Goal: Communication & Community: Ask a question

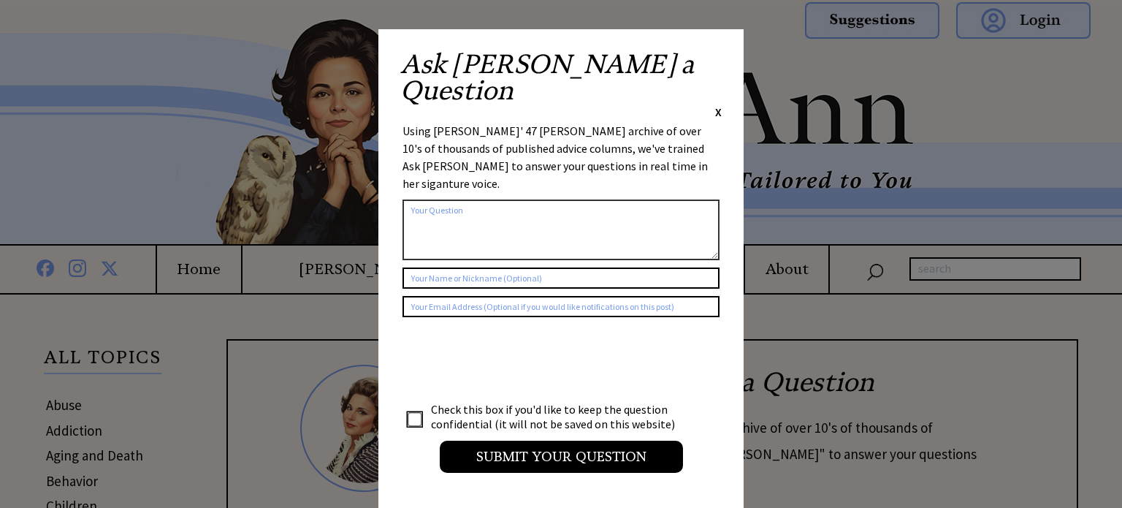
click at [716, 68] on div "Ask [PERSON_NAME] a Question X" at bounding box center [560, 85] width 321 height 69
click at [725, 49] on div "Ask [PERSON_NAME] a Question X Using [PERSON_NAME]' 47 [PERSON_NAME] archive of…" at bounding box center [560, 268] width 365 height 479
click at [717, 104] on span "X" at bounding box center [718, 111] width 7 height 15
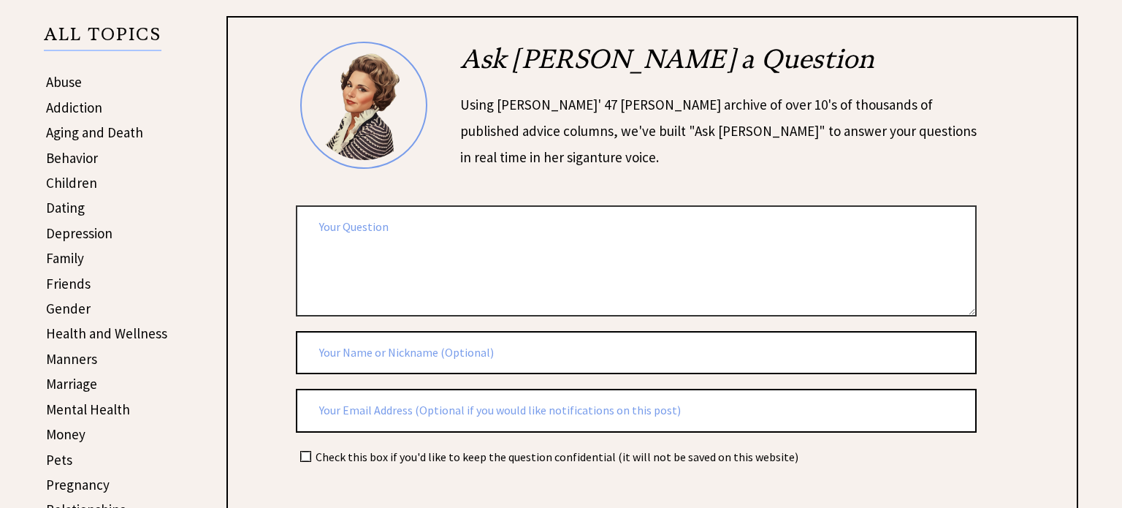
scroll to position [330, 0]
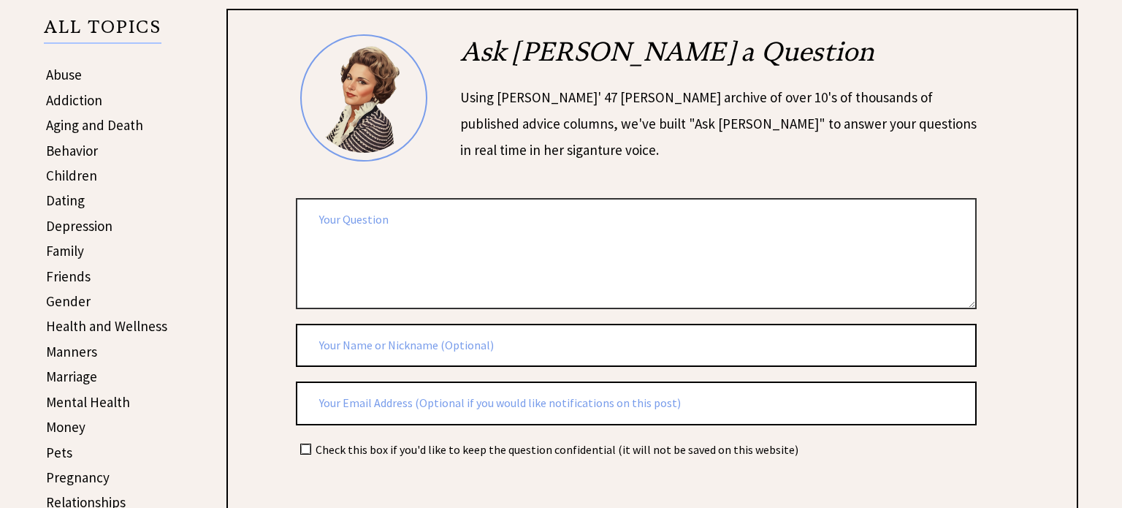
click at [428, 270] on textarea at bounding box center [636, 253] width 681 height 110
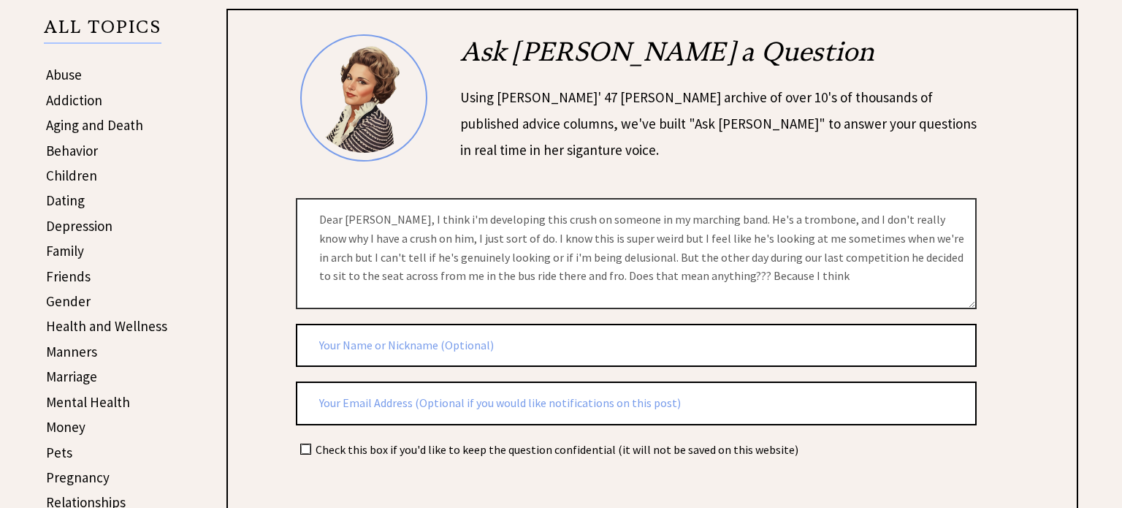
click at [875, 259] on textarea "Dear [PERSON_NAME], I think i'm developing this crush on someone in my marching…" at bounding box center [636, 253] width 681 height 110
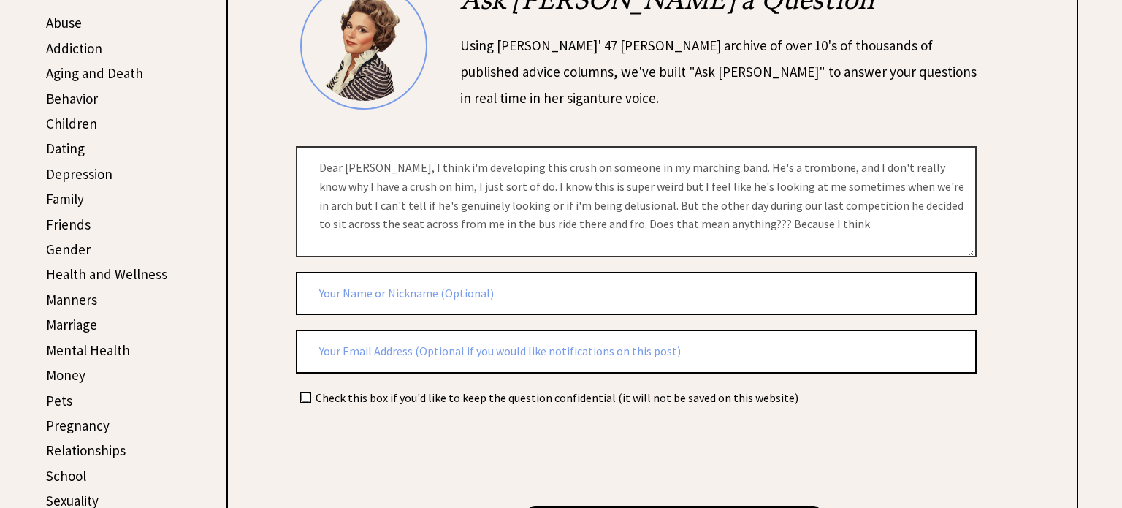
scroll to position [380, 0]
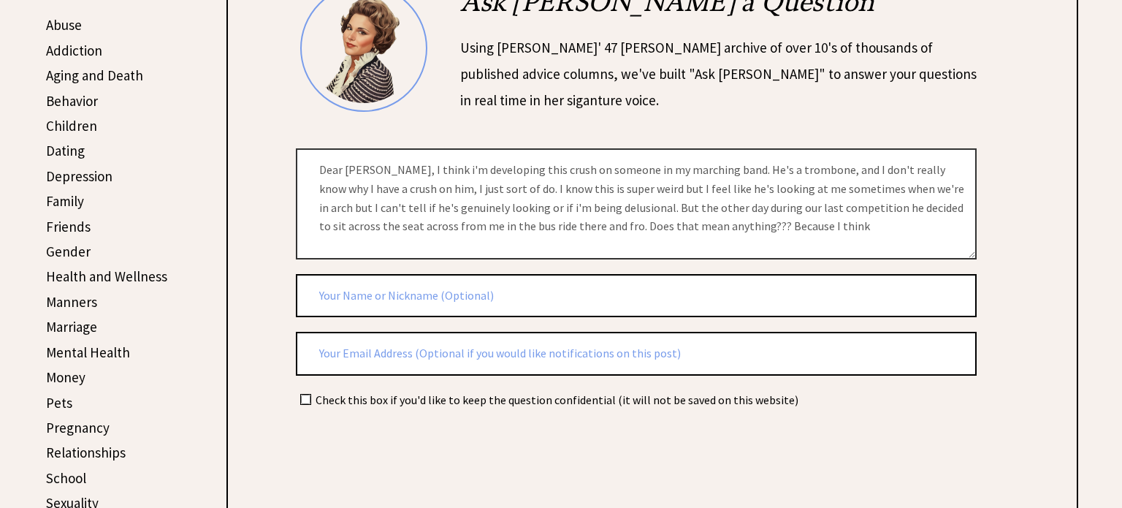
click at [776, 221] on textarea "Dear [PERSON_NAME], I think i'm developing this crush on someone in my marching…" at bounding box center [636, 203] width 681 height 110
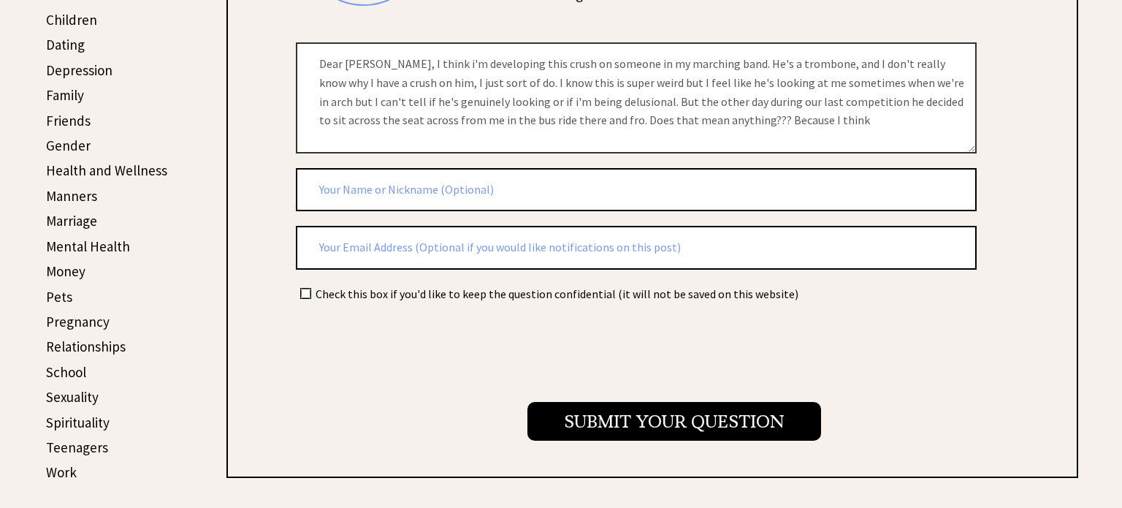
scroll to position [492, 0]
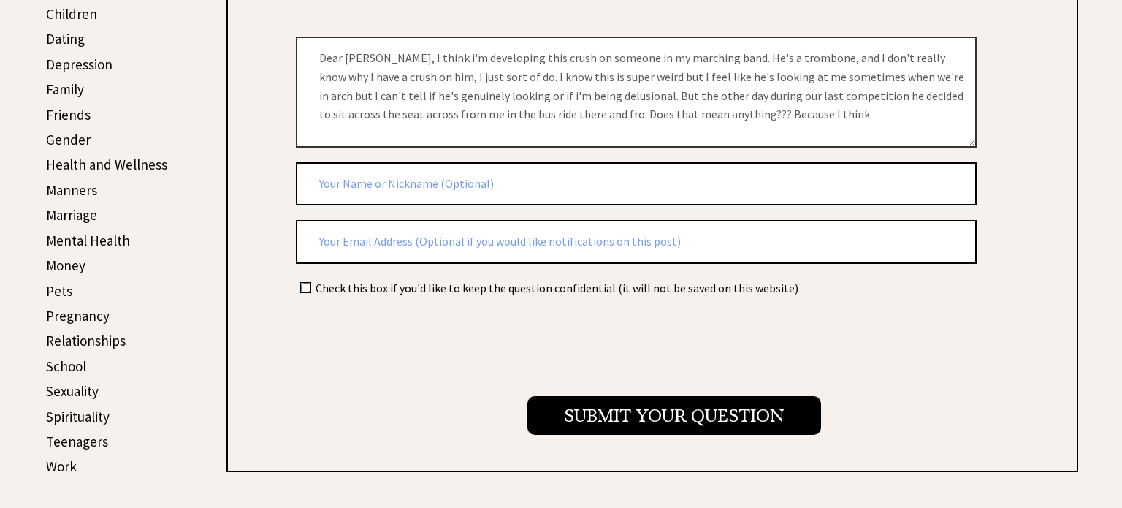
click at [761, 120] on textarea "Dear [PERSON_NAME], I think i'm developing this crush on someone in my marching…" at bounding box center [636, 92] width 681 height 110
click at [760, 119] on textarea "Dear [PERSON_NAME], I think i'm developing this crush on someone in my marching…" at bounding box center [636, 92] width 681 height 110
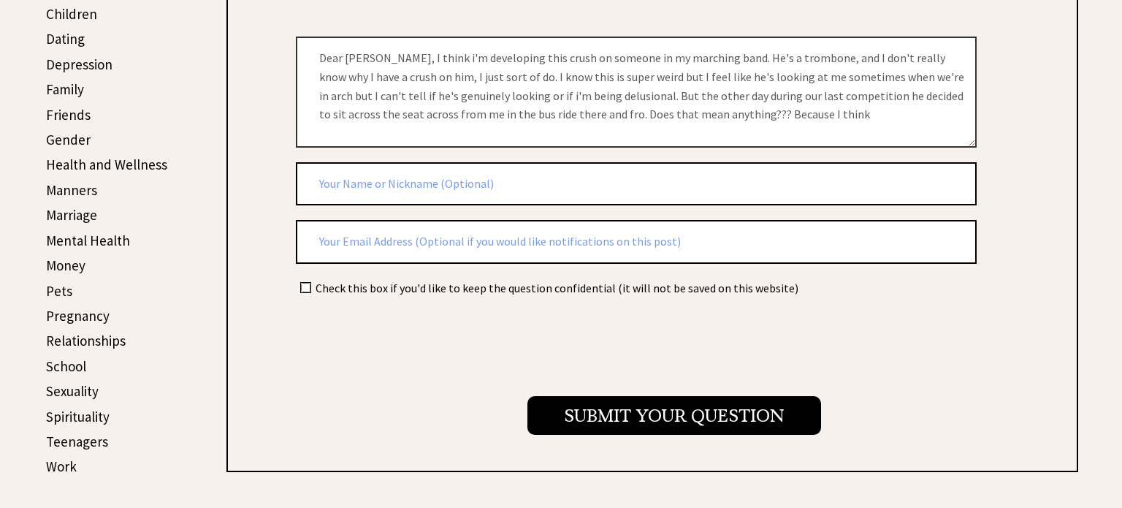
click at [760, 119] on textarea "Dear [PERSON_NAME], I think i'm developing this crush on someone in my marching…" at bounding box center [636, 92] width 681 height 110
click at [389, 92] on textarea "Dear [PERSON_NAME], I think i'm developing this crush on someone in my marching…" at bounding box center [636, 92] width 681 height 110
click at [781, 112] on textarea "Dear [PERSON_NAME], I think i'm developing this crush on someone in my marching…" at bounding box center [636, 92] width 681 height 110
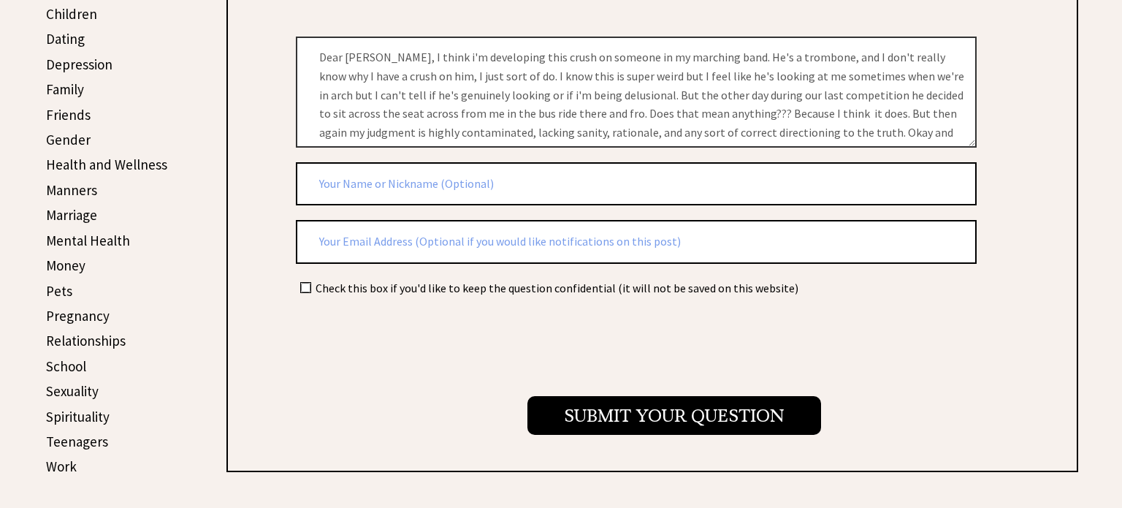
scroll to position [29, 0]
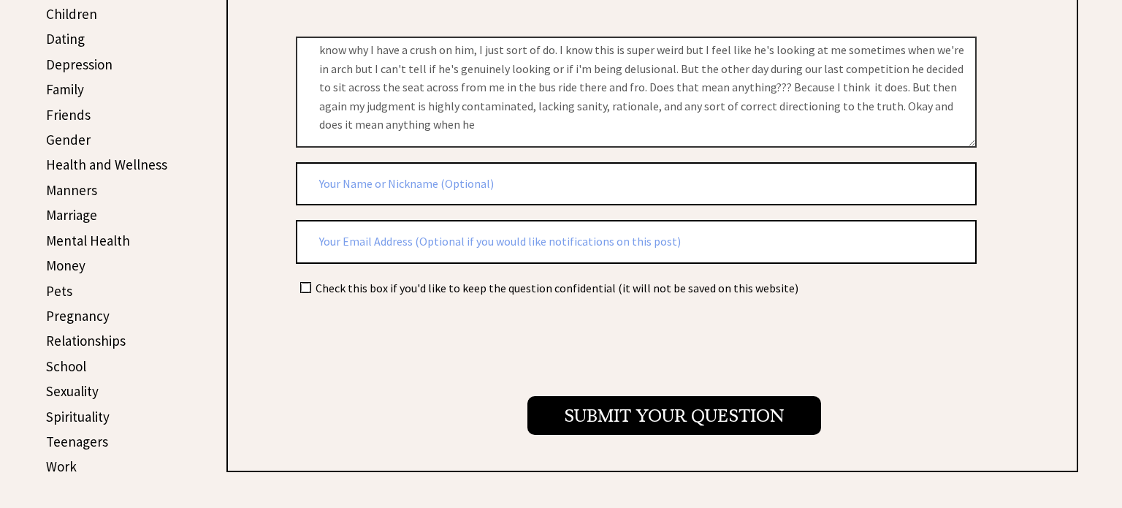
click at [456, 122] on textarea "Dear [PERSON_NAME], I think i'm developing this crush on someone in my marching…" at bounding box center [636, 92] width 681 height 110
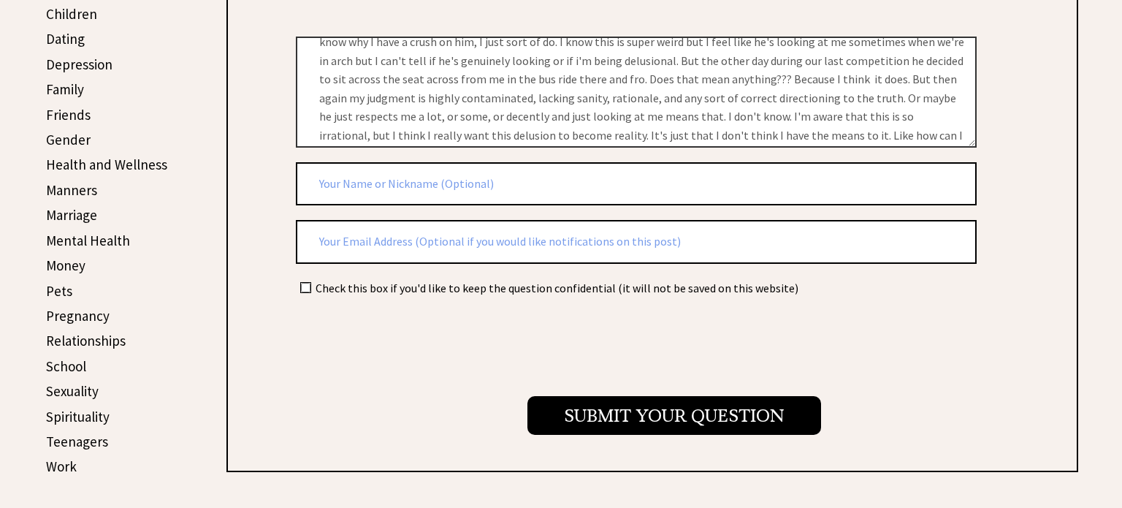
scroll to position [53, 0]
click at [352, 140] on textarea "Dear [PERSON_NAME], I think i'm developing this crush on someone in my marching…" at bounding box center [636, 92] width 681 height 110
click at [344, 133] on textarea "Dear [PERSON_NAME], I think i'm developing this crush on someone in my marching…" at bounding box center [636, 92] width 681 height 110
click at [405, 137] on textarea "Dear [PERSON_NAME], I think i'm developing this crush on someone in my marching…" at bounding box center [636, 92] width 681 height 110
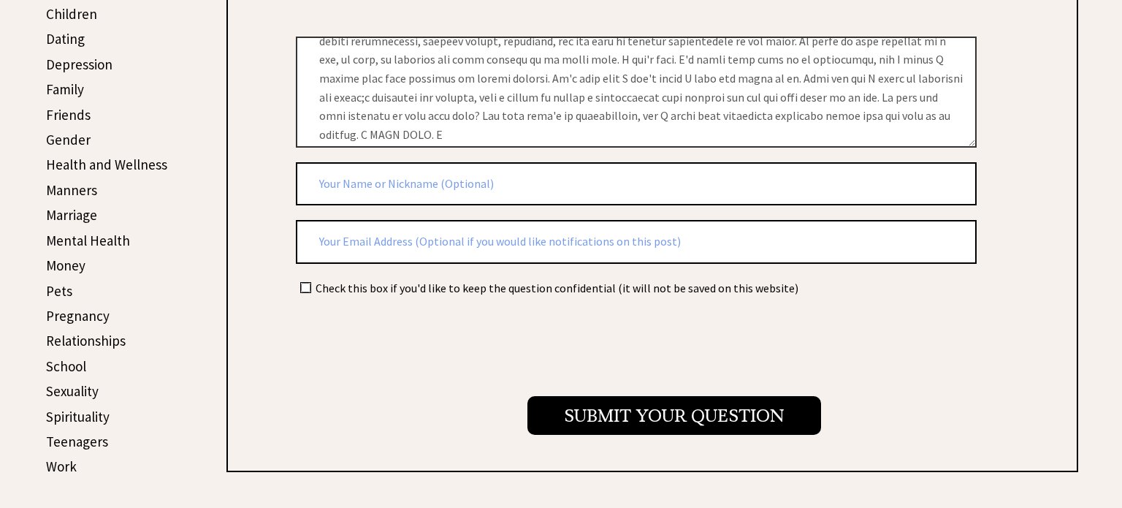
scroll to position [93, 0]
click at [754, 73] on textarea at bounding box center [636, 92] width 681 height 110
click at [446, 99] on textarea at bounding box center [636, 92] width 681 height 110
click at [525, 134] on textarea at bounding box center [636, 92] width 681 height 110
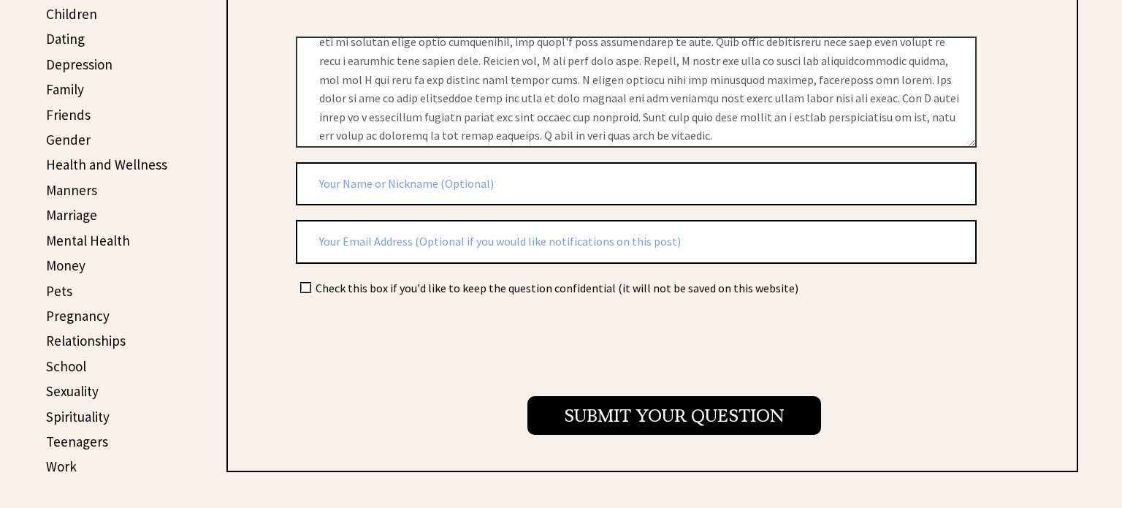
type textarea "Dear [PERSON_NAME], I think i'm developing this crush on someone in my marching…"
click at [394, 165] on input "text" at bounding box center [636, 184] width 681 height 44
type input "I"
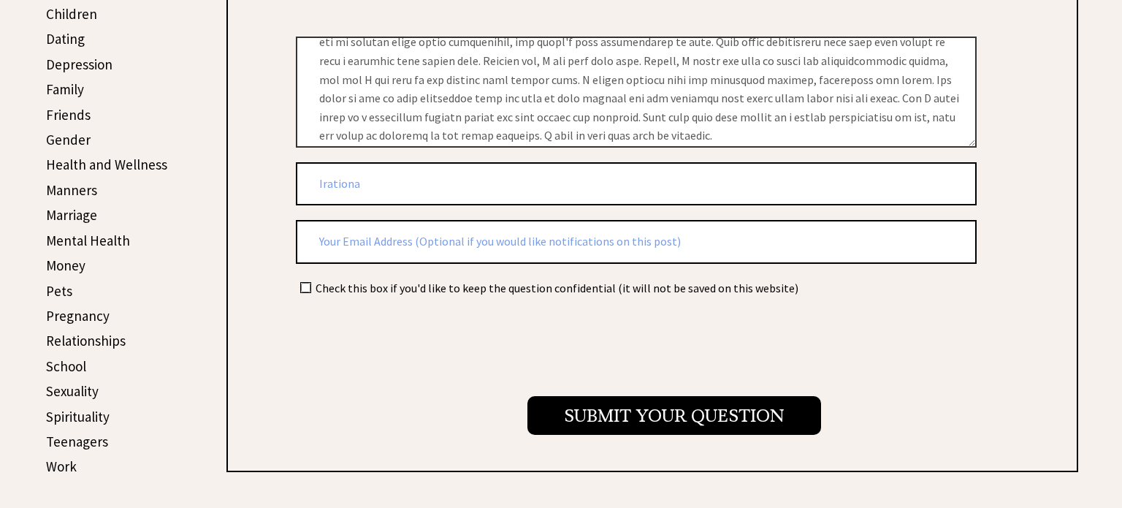
type input "Irational"
type input "I"
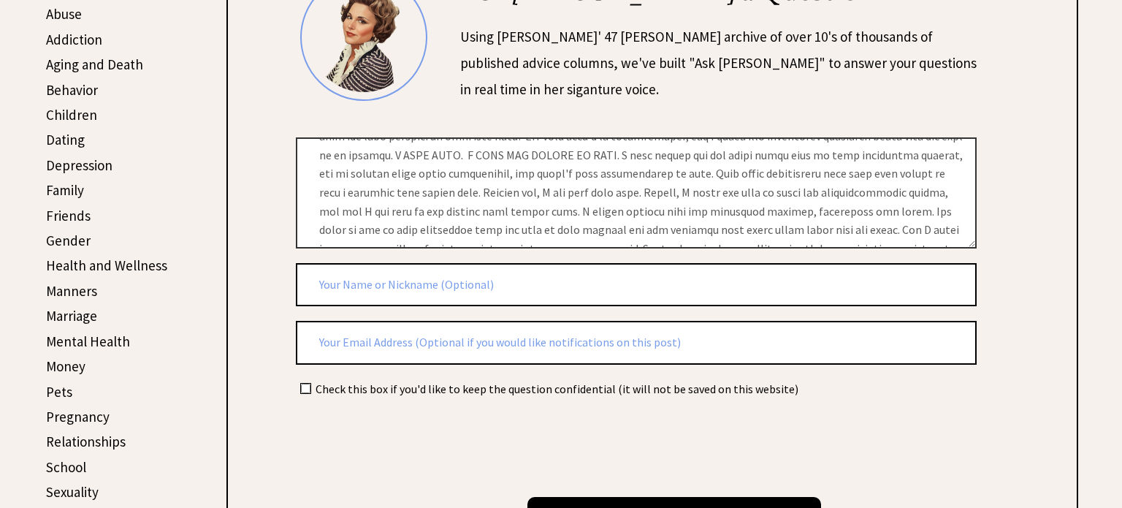
scroll to position [216, 0]
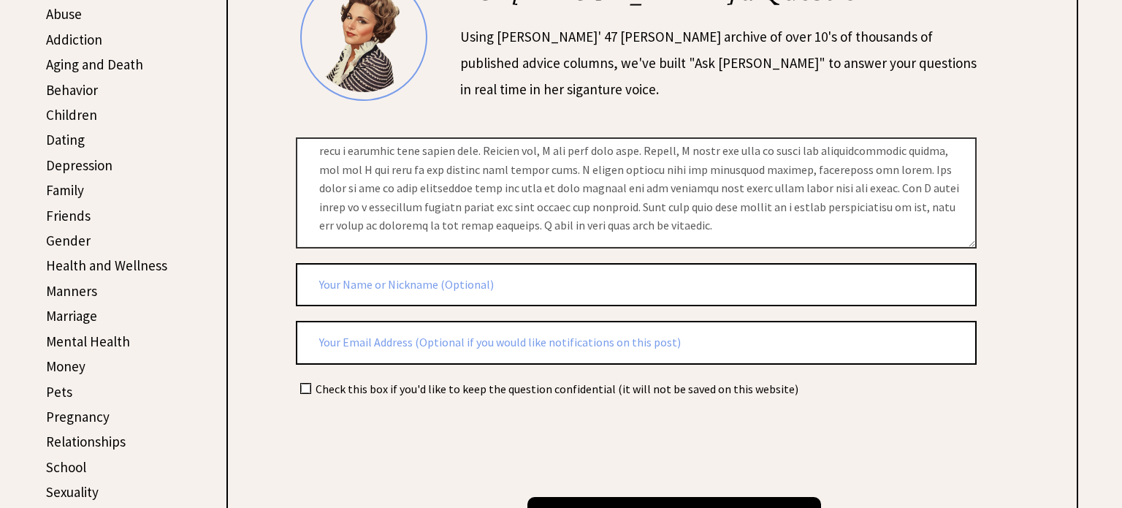
click at [534, 231] on textarea at bounding box center [636, 192] width 681 height 110
click at [414, 282] on input "text" at bounding box center [636, 285] width 681 height 44
type input "I"
type input "D"
type input "Depirved"
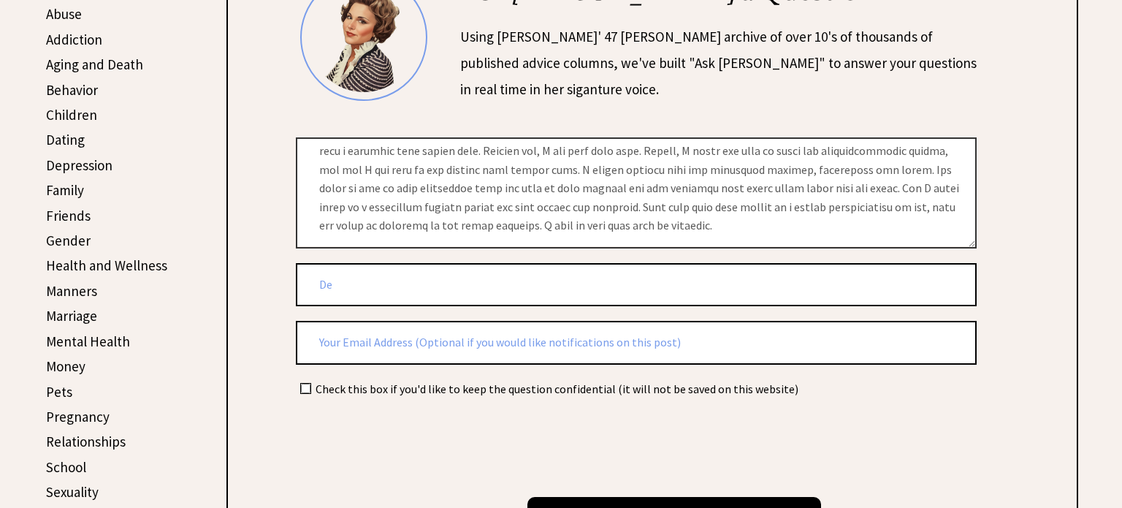
type input "D"
type input "Delusoonally"
type input "DelusionallyDriven"
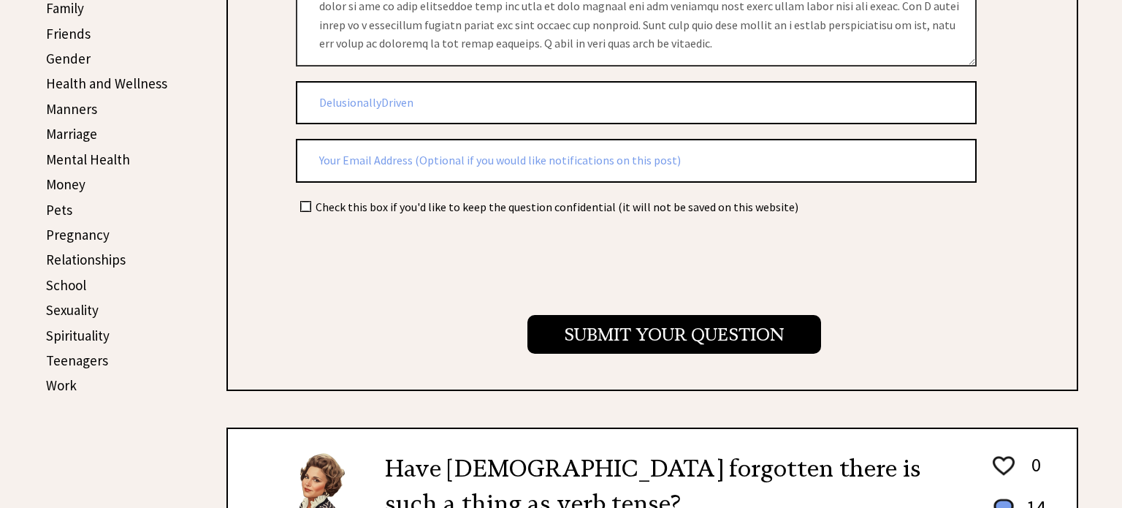
scroll to position [578, 0]
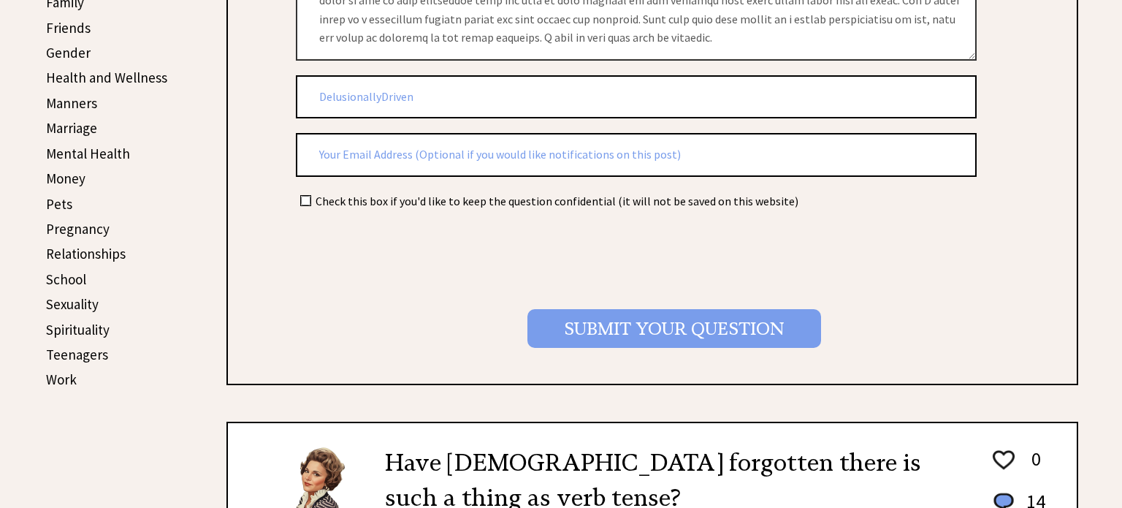
click at [552, 336] on input "Submit your Question" at bounding box center [674, 328] width 294 height 39
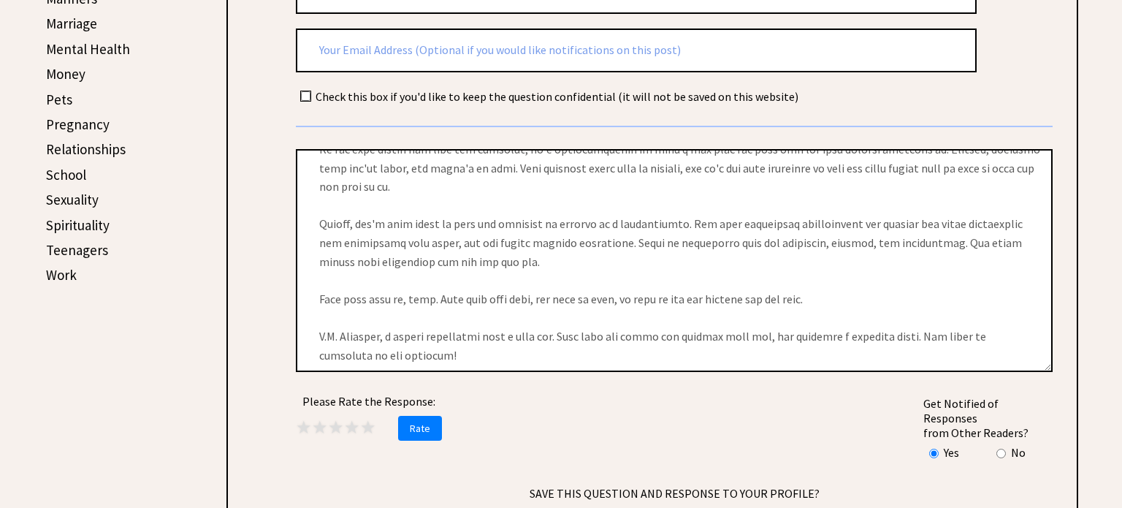
scroll to position [254, 0]
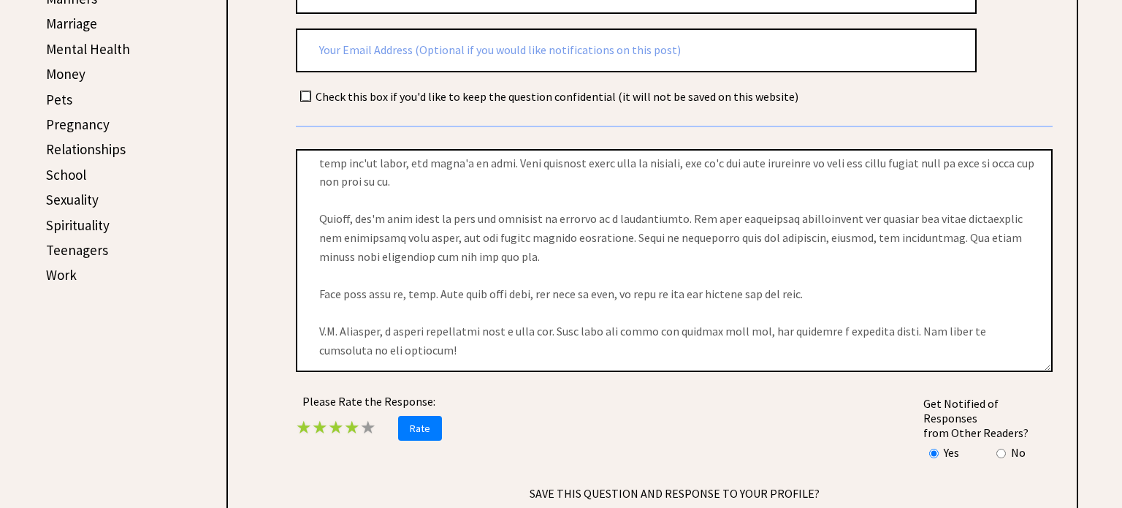
click at [357, 416] on span "★" at bounding box center [352, 427] width 16 height 23
click at [432, 416] on span "Rate" at bounding box center [420, 428] width 44 height 25
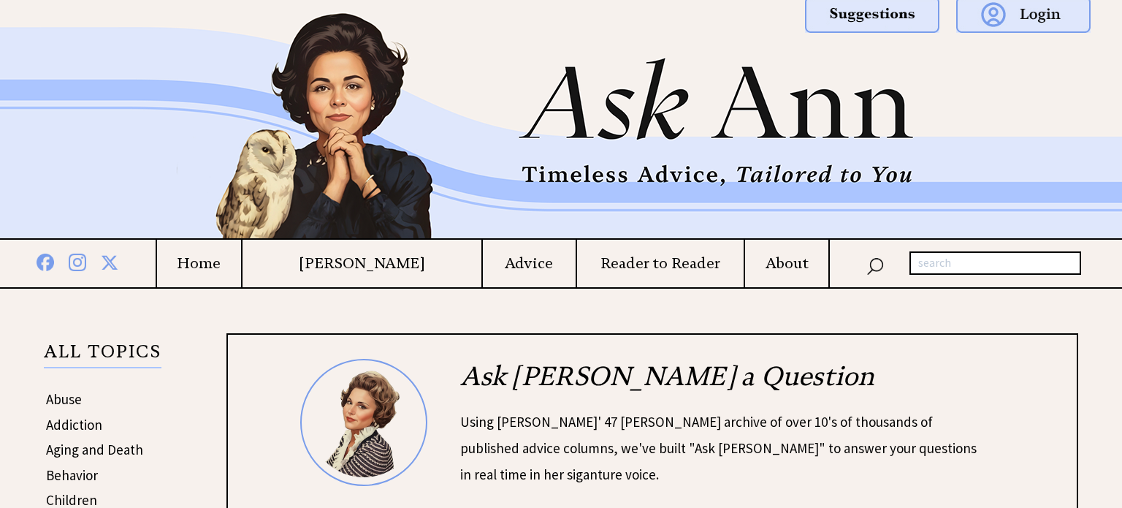
scroll to position [0, 0]
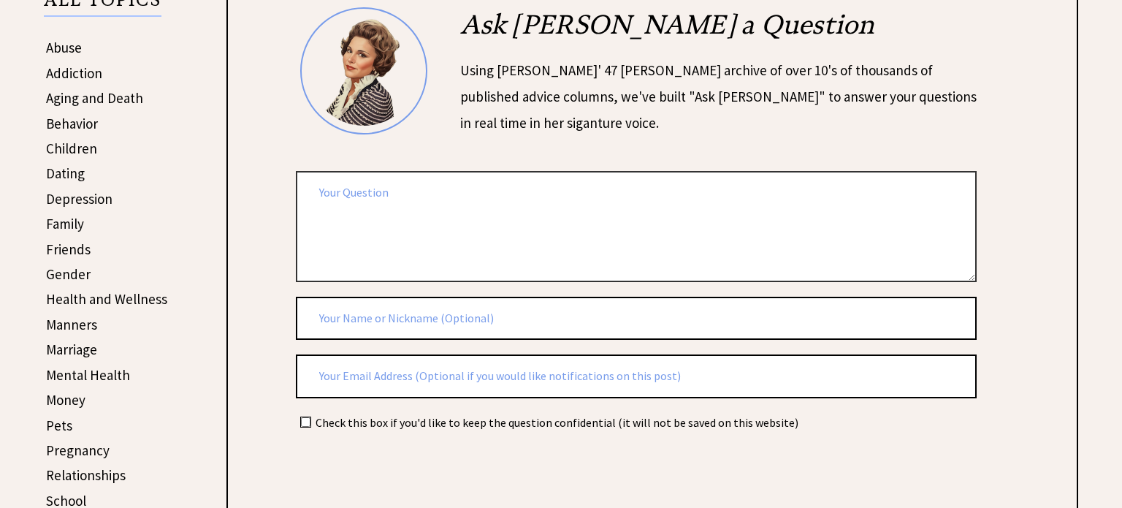
click at [457, 189] on textarea at bounding box center [636, 226] width 681 height 110
type textarea "f"
type textarea "d"
type textarea "f"
type textarea "w"
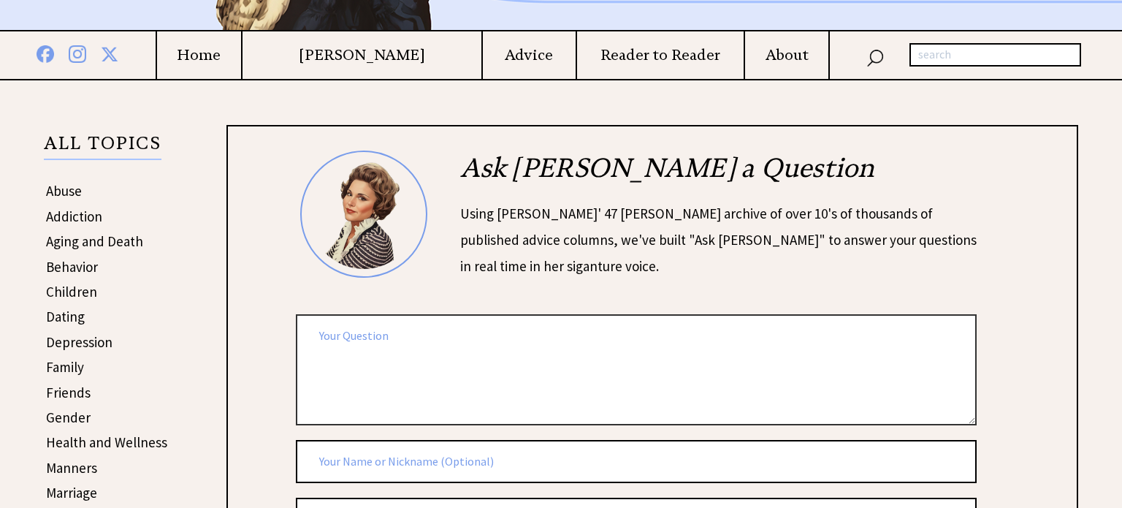
scroll to position [212, 0]
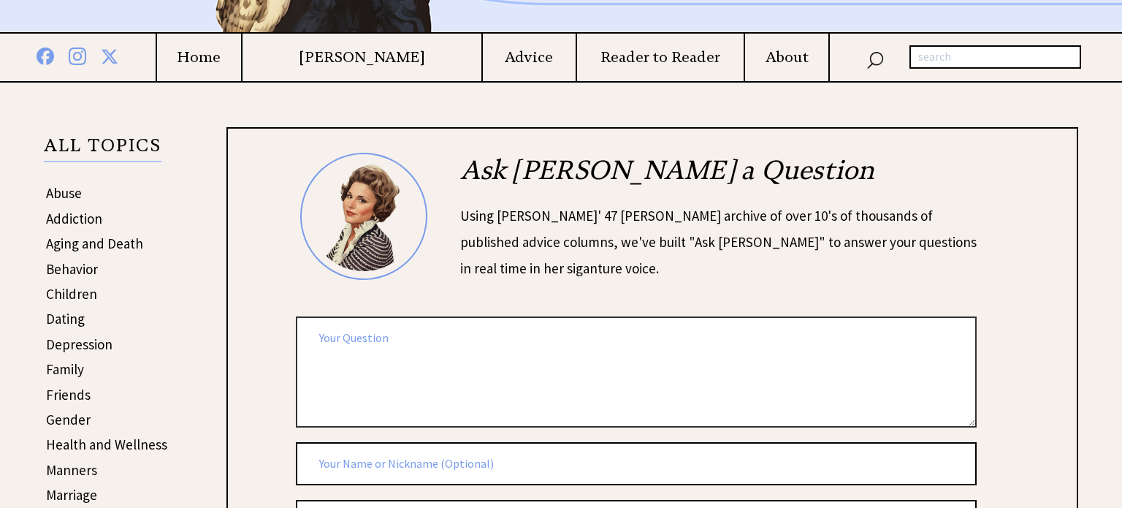
click at [426, 393] on textarea at bounding box center [636, 371] width 681 height 110
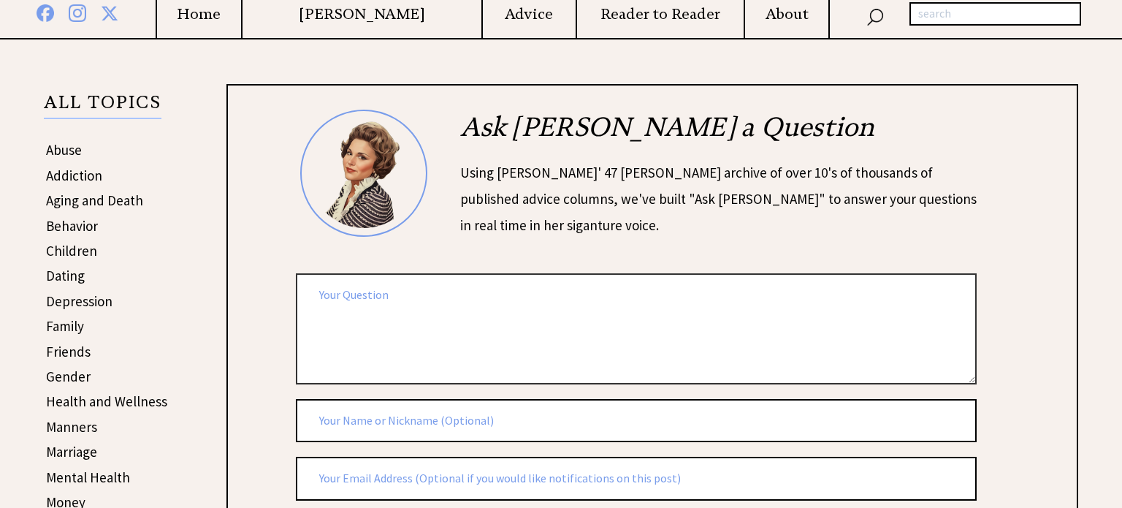
scroll to position [256, 0]
